Goal: Transaction & Acquisition: Purchase product/service

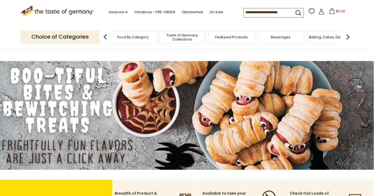
paste input "**********"
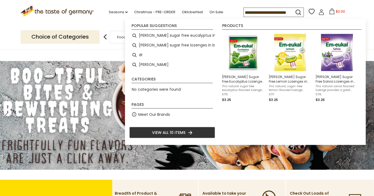
type input "**********"
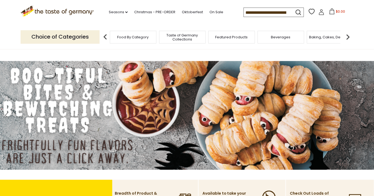
click at [297, 15] on icon "submit" at bounding box center [297, 12] width 7 height 7
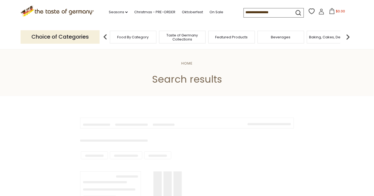
type input "**********"
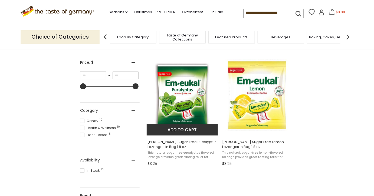
scroll to position [123, 0]
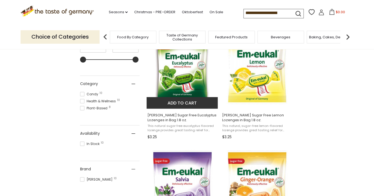
click at [175, 79] on img "Dr. Soldan Sugar Free Eucalyptus Lozenges in Bag 1.8 oz." at bounding box center [183, 69] width 72 height 72
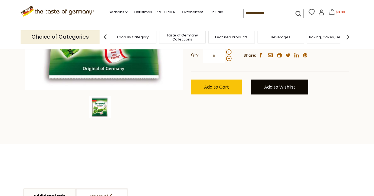
scroll to position [147, 0]
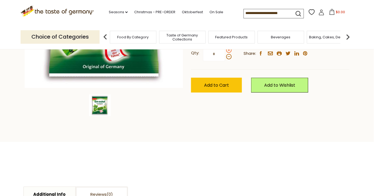
click at [229, 53] on span at bounding box center [228, 50] width 5 height 5
click at [225, 61] on input "*" at bounding box center [214, 53] width 22 height 15
click at [229, 53] on span at bounding box center [228, 50] width 5 height 5
click at [225, 61] on input "*" at bounding box center [214, 53] width 22 height 15
click at [229, 53] on span at bounding box center [228, 50] width 5 height 5
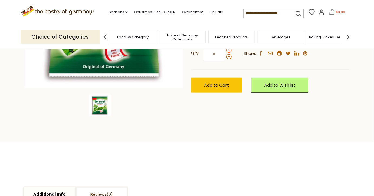
click at [225, 61] on input "*" at bounding box center [214, 53] width 22 height 15
click at [228, 59] on span at bounding box center [228, 56] width 5 height 5
click at [225, 61] on input "*" at bounding box center [214, 53] width 22 height 15
click at [229, 53] on span at bounding box center [228, 50] width 5 height 5
click at [225, 61] on input "*" at bounding box center [214, 53] width 22 height 15
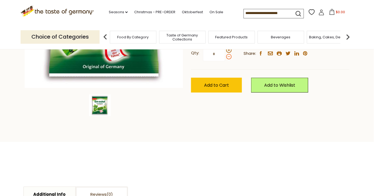
click at [230, 59] on span at bounding box center [228, 56] width 5 height 5
click at [225, 61] on input "*" at bounding box center [214, 53] width 22 height 15
click at [230, 59] on span at bounding box center [228, 56] width 5 height 5
click at [225, 61] on input "*" at bounding box center [214, 53] width 22 height 15
click at [230, 53] on span at bounding box center [228, 50] width 5 height 5
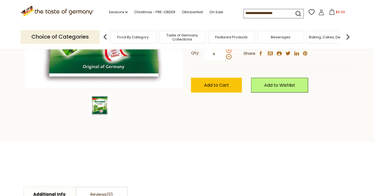
click at [225, 61] on input "*" at bounding box center [214, 53] width 22 height 15
type input "*"
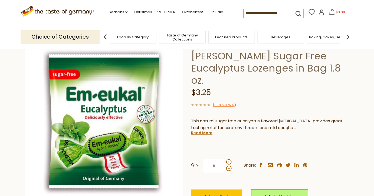
scroll to position [24, 0]
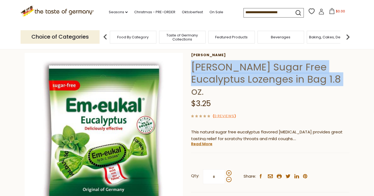
drag, startPoint x: 258, startPoint y: 106, endPoint x: 195, endPoint y: 80, distance: 68.7
click at [191, 78] on h1 "[PERSON_NAME] Sugar Free Eucalyptus Lozenges in Bag 1.8 oz." at bounding box center [270, 79] width 158 height 36
